Goal: Task Accomplishment & Management: Manage account settings

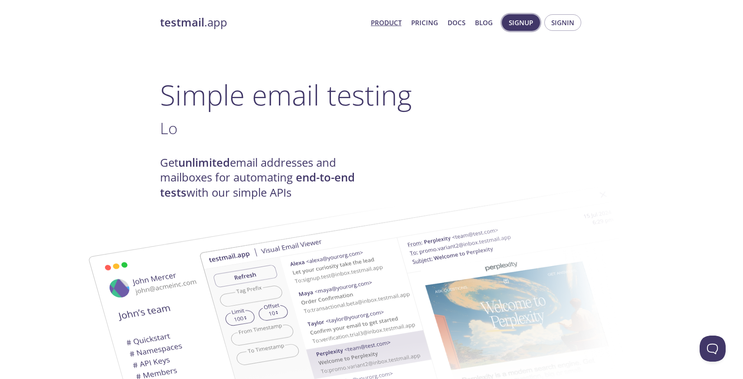
click at [532, 21] on span "Signup" at bounding box center [521, 22] width 24 height 11
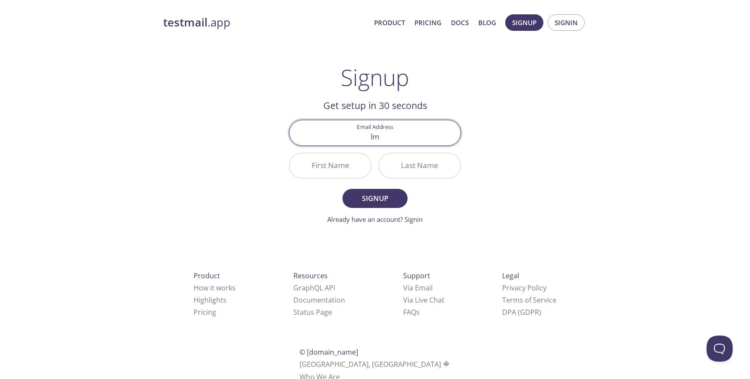
type input "lm"
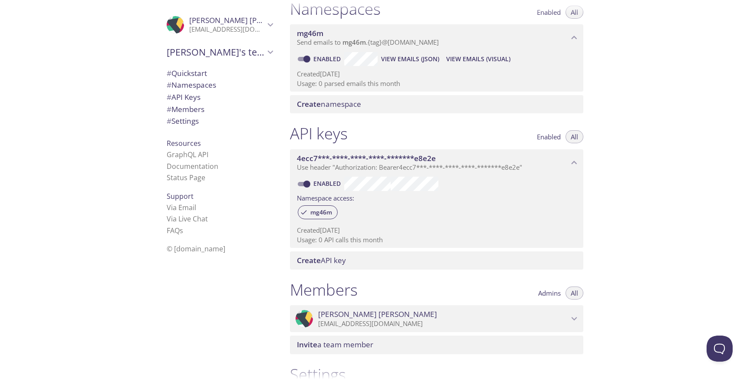
scroll to position [115, 0]
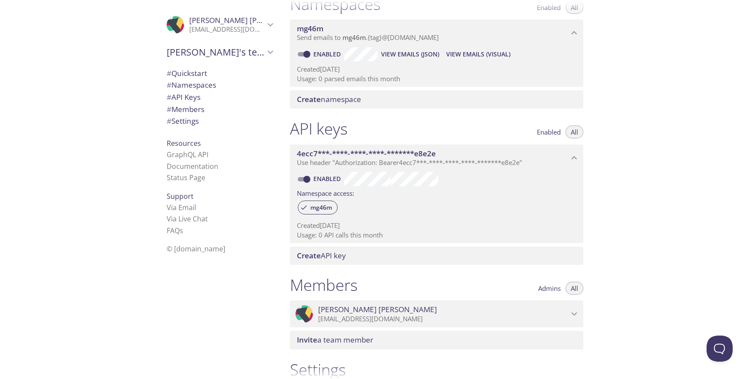
click at [460, 169] on div "4ecc7***-****-****-****-*******e8e2e Use header "Authorization: Bearer 4ecc7***…" at bounding box center [436, 158] width 293 height 27
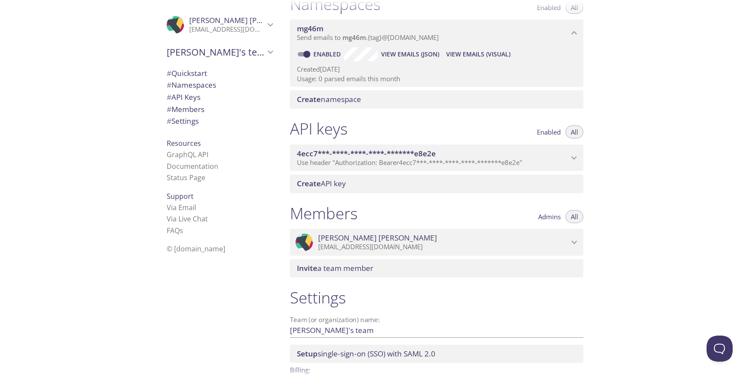
click at [460, 168] on div "4ecc7***-****-****-****-*******e8e2e Use header "Authorization: Bearer 4ecc7***…" at bounding box center [436, 158] width 293 height 27
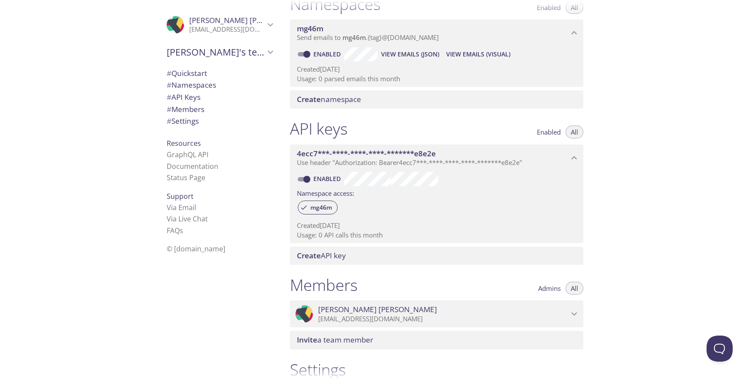
click at [408, 268] on div "API keys Enabled All 4ecc7***-****-****-****-*******e8e2e Use header "Authoriza…" at bounding box center [436, 192] width 307 height 156
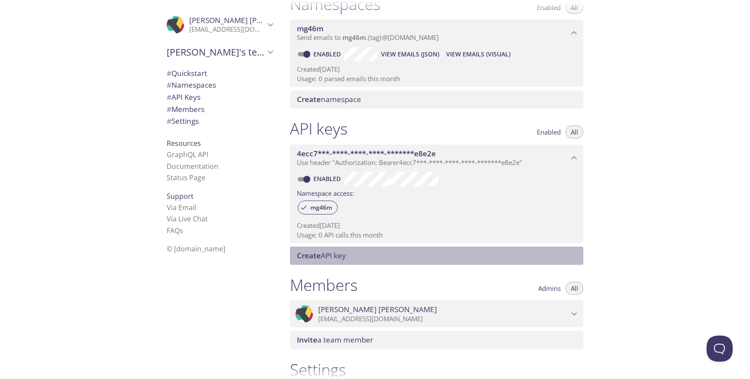
click at [408, 262] on div "Create API key" at bounding box center [436, 255] width 293 height 18
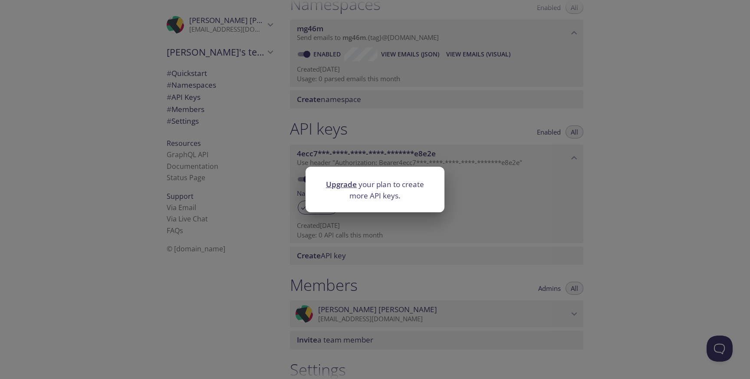
click at [408, 262] on div "Upgrade your plan to create more API keys." at bounding box center [375, 189] width 750 height 379
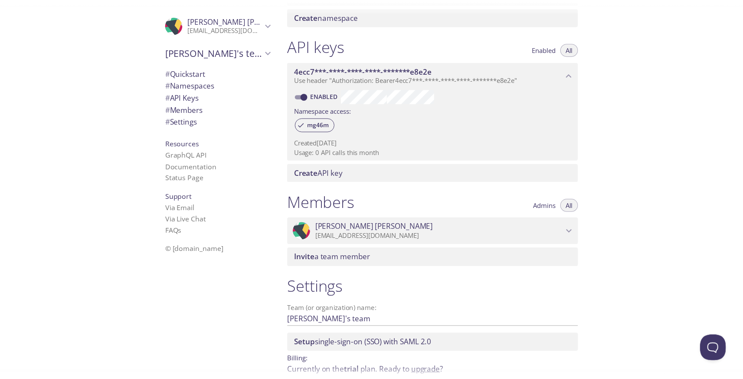
scroll to position [238, 0]
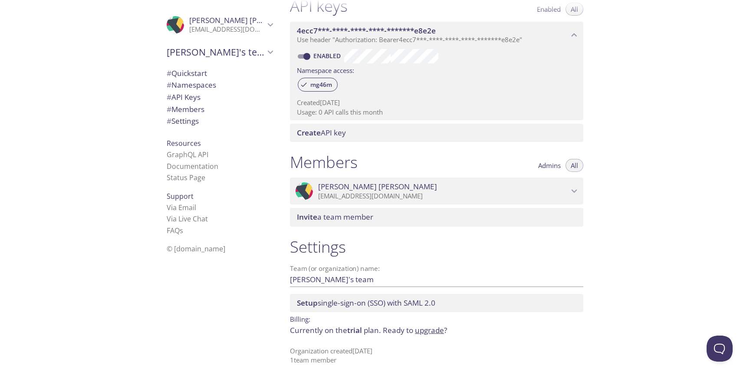
click at [440, 330] on link "upgrade" at bounding box center [429, 330] width 29 height 10
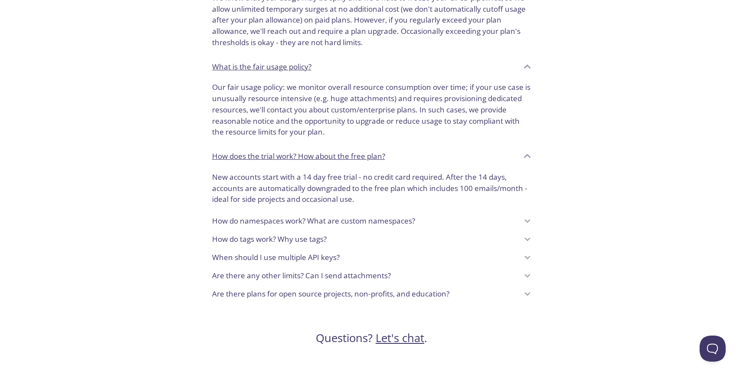
scroll to position [726, 0]
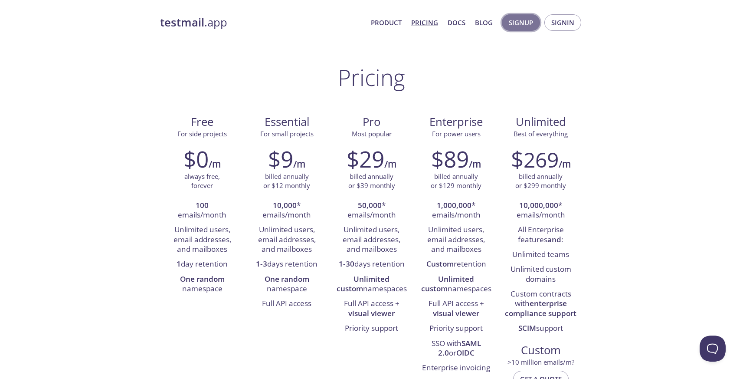
click at [517, 25] on span "Signup" at bounding box center [521, 22] width 24 height 11
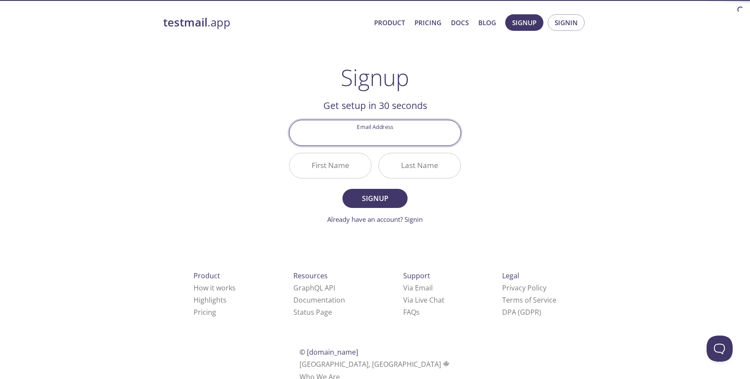
click at [385, 140] on input "Email Address" at bounding box center [374, 132] width 171 height 25
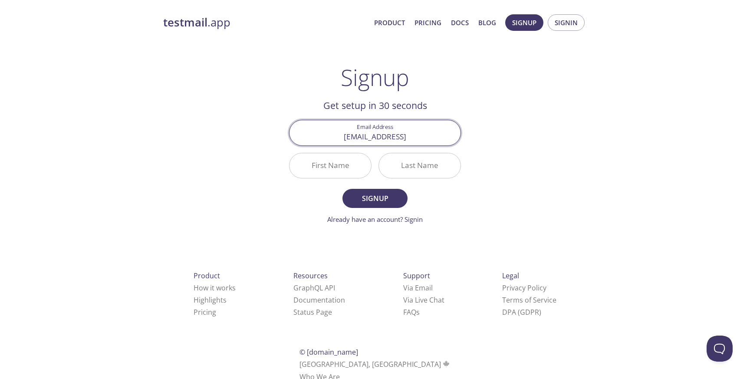
type input "[EMAIL_ADDRESS]"
click at [334, 175] on input "First Name" at bounding box center [330, 165] width 82 height 25
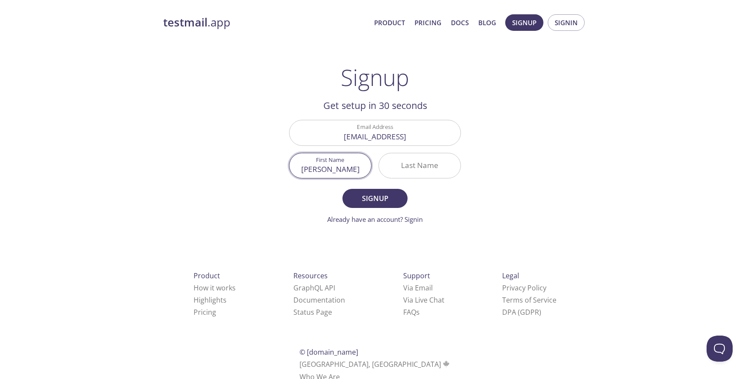
type input "[PERSON_NAME]"
click at [409, 165] on input "Last Name" at bounding box center [420, 165] width 82 height 25
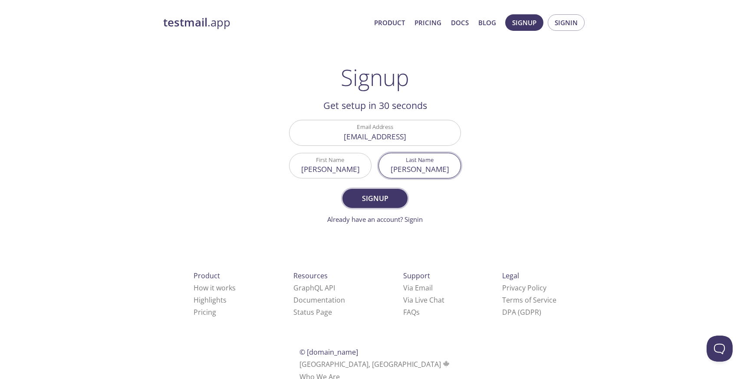
type input "[PERSON_NAME]"
click at [393, 208] on form "Email Address [EMAIL_ADDRESS] First Name [PERSON_NAME] Last Name [PERSON_NAME] …" at bounding box center [375, 172] width 172 height 104
click at [392, 203] on span "Signup" at bounding box center [375, 198] width 46 height 12
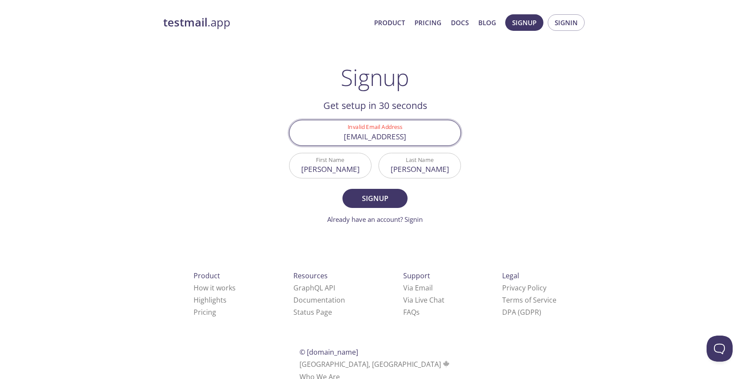
click at [424, 137] on input "[EMAIL_ADDRESS]" at bounding box center [374, 132] width 171 height 25
type input "[EMAIL_ADDRESS][DOMAIN_NAME]"
click at [342, 189] on button "Signup" at bounding box center [374, 198] width 65 height 19
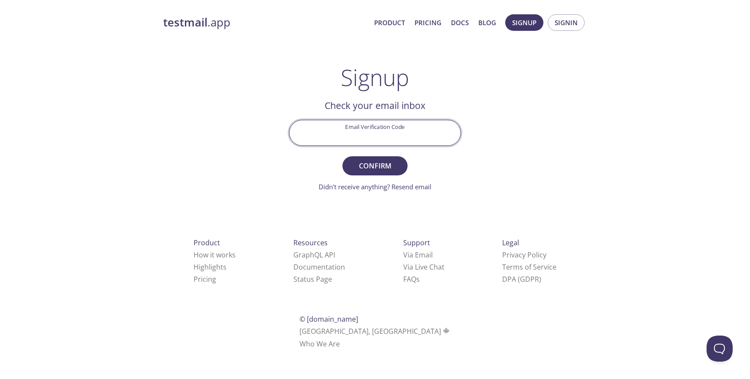
click at [423, 137] on input "Email Verification Code" at bounding box center [374, 132] width 171 height 25
paste input "68LY4QR"
type input "68LY4QR"
click at [342, 156] on button "Confirm" at bounding box center [374, 165] width 65 height 19
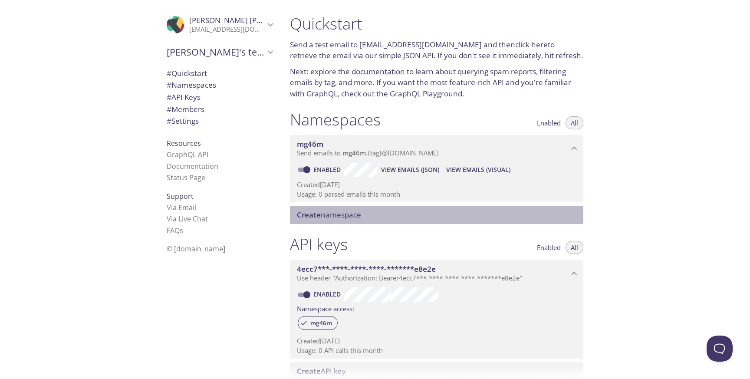
click at [411, 218] on span "Create namespace" at bounding box center [438, 215] width 283 height 10
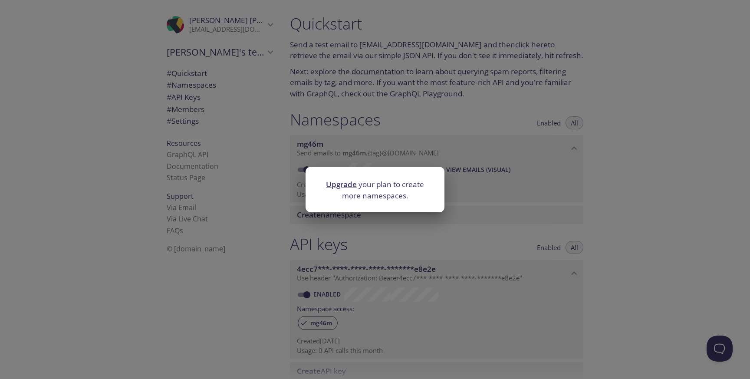
click at [403, 231] on div "Upgrade your plan to create more namespaces." at bounding box center [375, 189] width 750 height 379
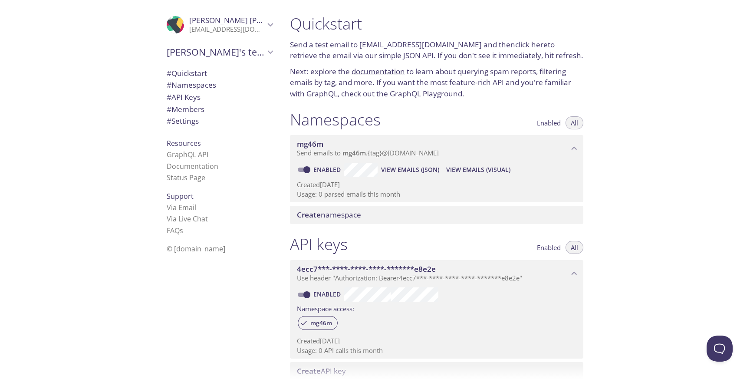
click at [572, 152] on icon "mg46m namespace" at bounding box center [574, 148] width 11 height 11
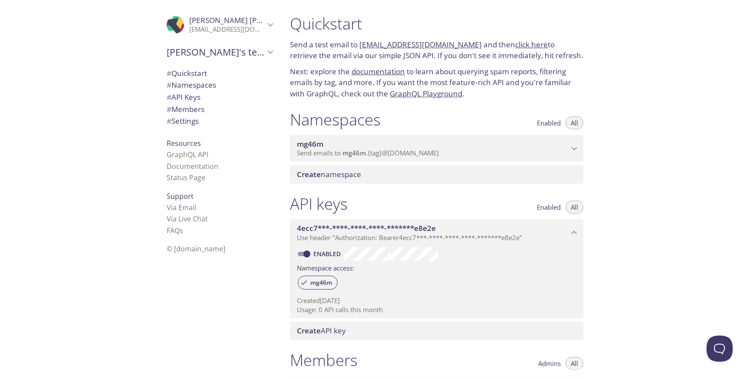
click at [572, 152] on icon "mg46m namespace" at bounding box center [574, 148] width 11 height 11
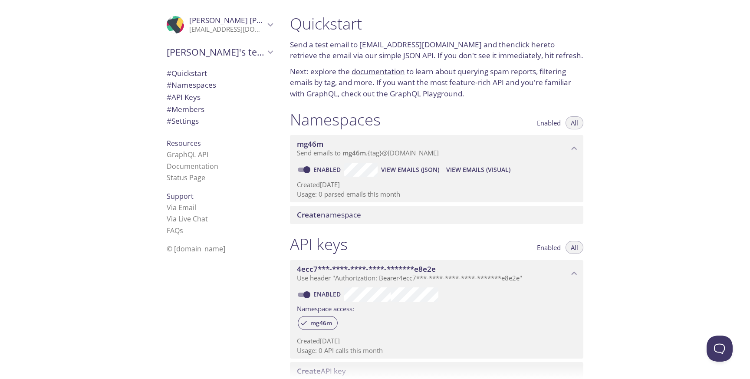
click at [204, 121] on span "# Settings" at bounding box center [220, 120] width 106 height 11
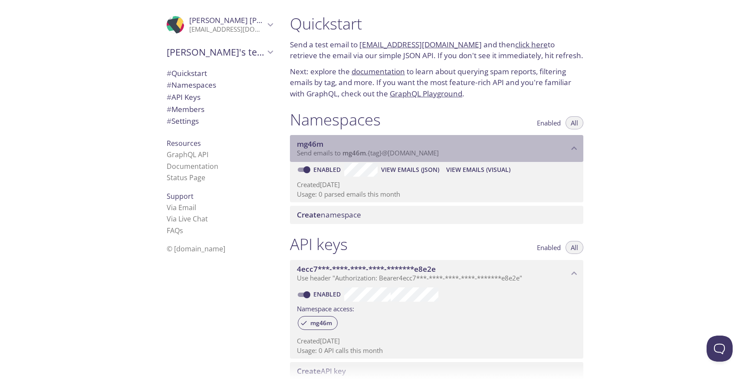
click at [572, 139] on div "mg46m Send emails to mg46m . {tag} @[DOMAIN_NAME]" at bounding box center [436, 148] width 293 height 27
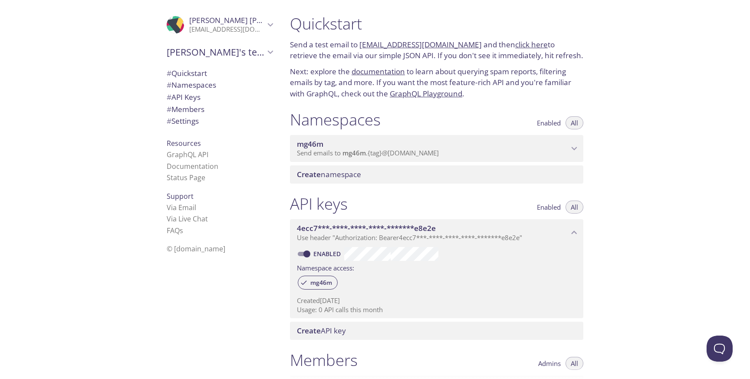
click at [572, 139] on div "mg46m Send emails to mg46m . {tag} @[DOMAIN_NAME]" at bounding box center [436, 148] width 293 height 27
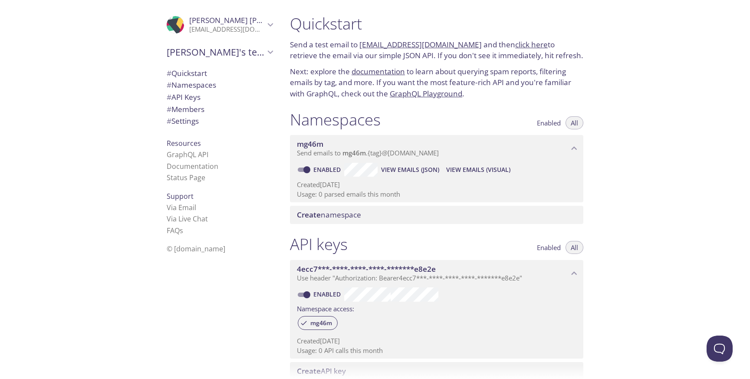
click at [320, 167] on link "Enabled" at bounding box center [328, 169] width 32 height 8
click at [320, 167] on input "Enabled" at bounding box center [306, 169] width 31 height 10
click at [319, 168] on link "Disabled" at bounding box center [328, 169] width 33 height 8
click at [315, 168] on input "Disabled" at bounding box center [299, 169] width 31 height 10
checkbox input "true"
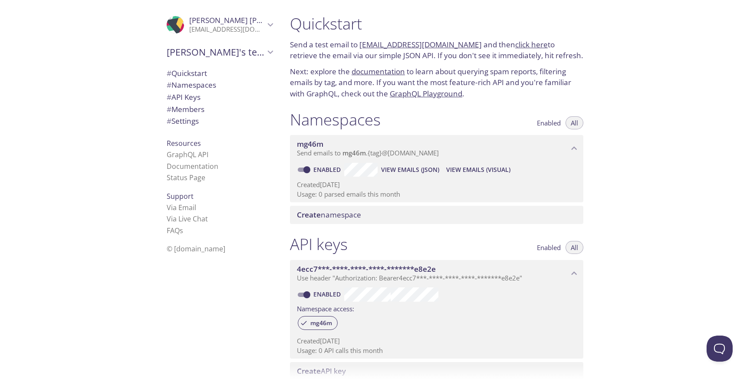
click at [403, 151] on span "Send emails to mg46m . {tag} @[DOMAIN_NAME]" at bounding box center [368, 152] width 142 height 9
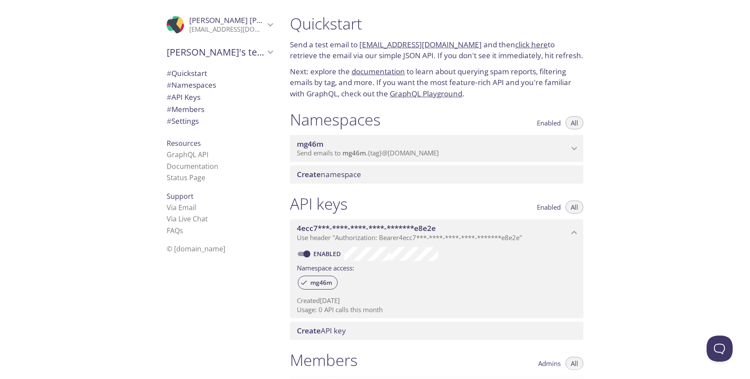
click at [403, 151] on span "Send emails to mg46m . {tag} @[DOMAIN_NAME]" at bounding box center [368, 152] width 142 height 9
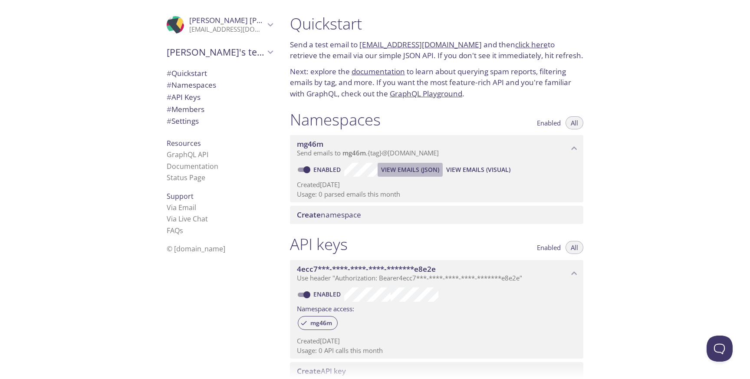
click at [405, 168] on span "View Emails (JSON)" at bounding box center [410, 169] width 58 height 10
click at [460, 171] on span "View Emails (Visual)" at bounding box center [478, 169] width 64 height 10
